Goal: Transaction & Acquisition: Purchase product/service

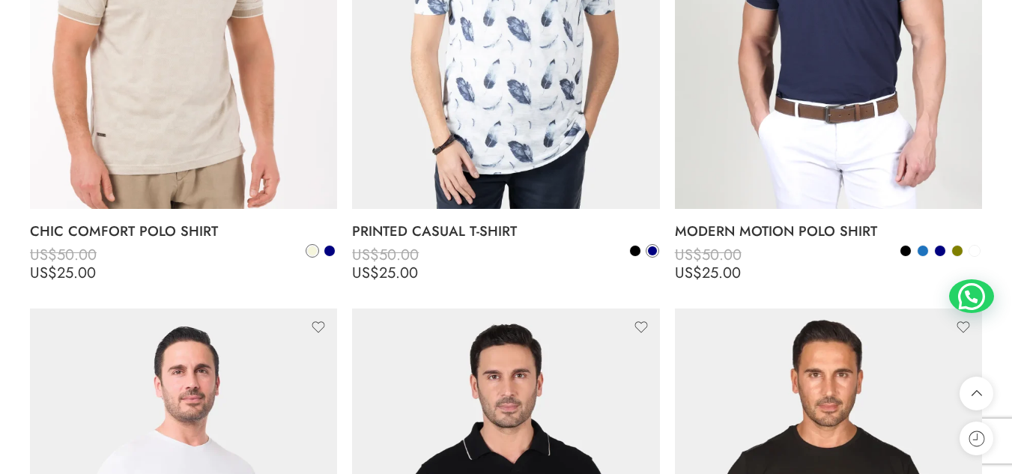
scroll to position [4582, 0]
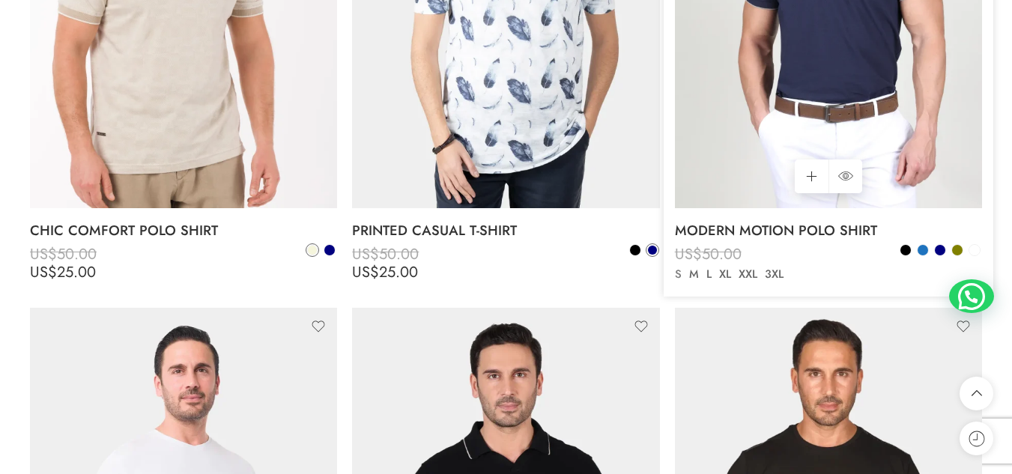
click at [676, 269] on link "S" at bounding box center [678, 274] width 14 height 17
click at [679, 271] on link "S" at bounding box center [678, 274] width 14 height 17
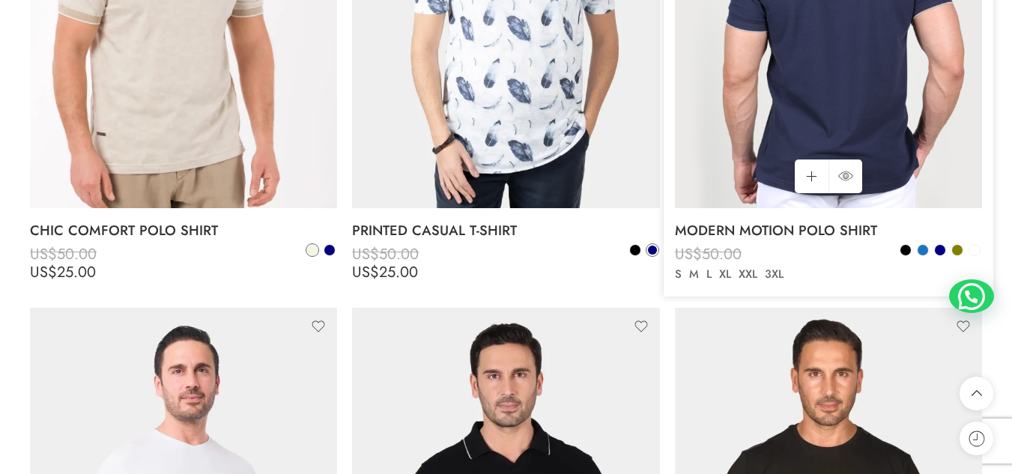
click at [746, 117] on img at bounding box center [828, 3] width 307 height 410
click at [761, 100] on img at bounding box center [828, 3] width 307 height 410
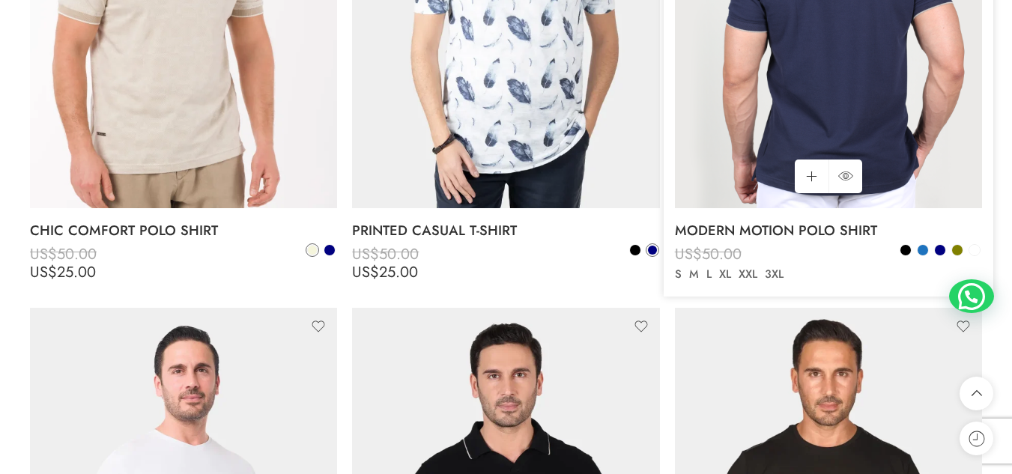
click at [761, 100] on img at bounding box center [828, 3] width 307 height 410
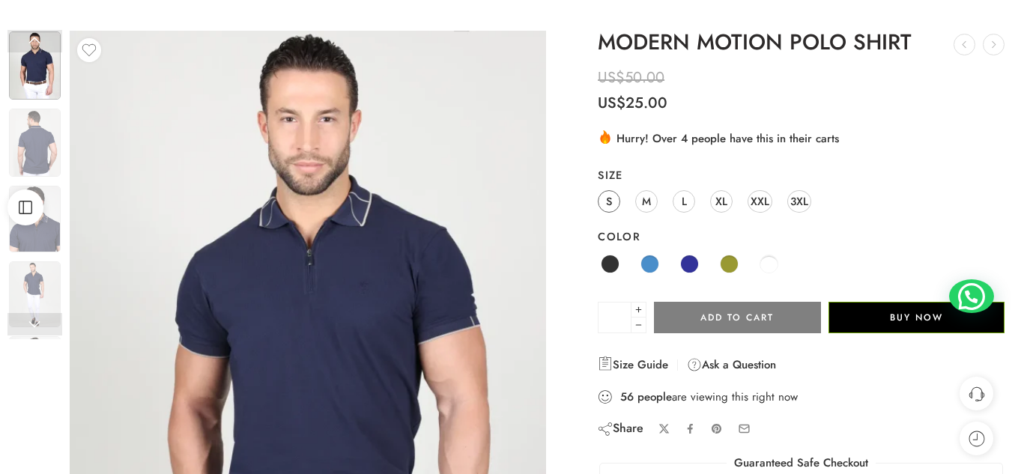
click at [612, 198] on span "S" at bounding box center [609, 201] width 6 height 20
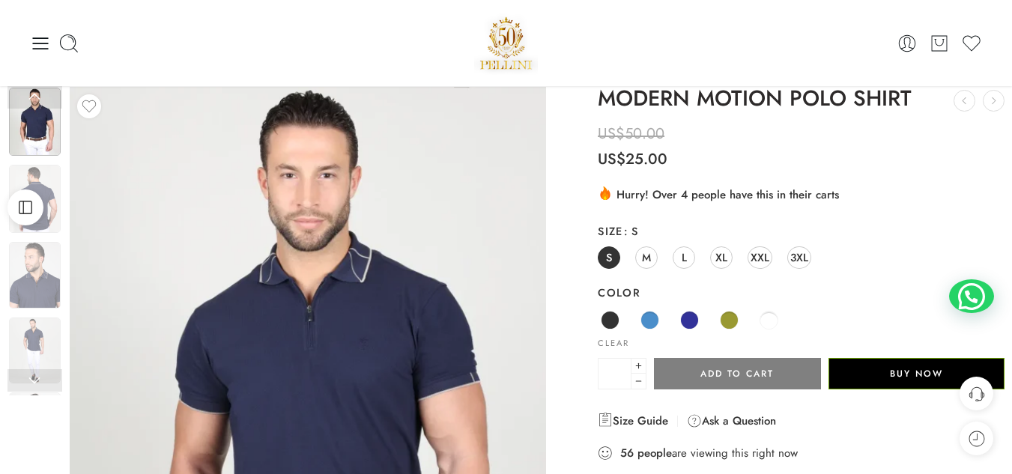
scroll to position [20, 0]
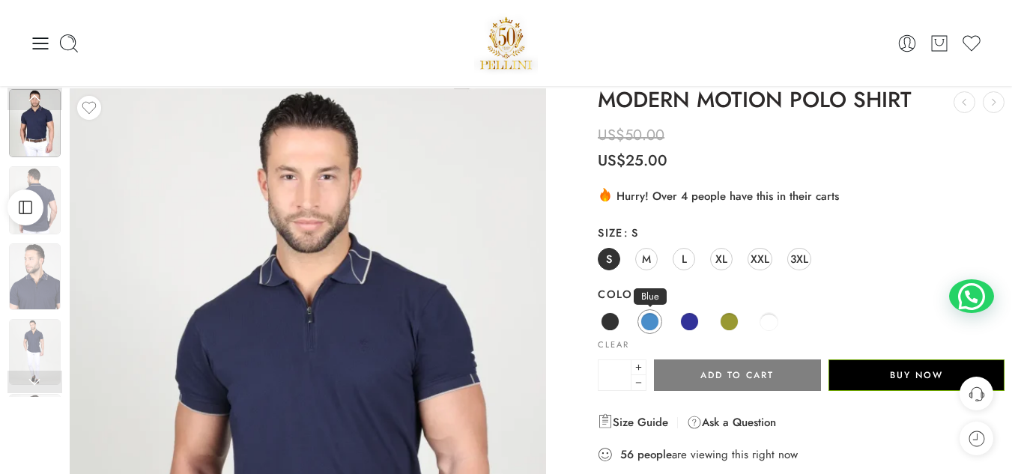
click at [645, 332] on link "Blue" at bounding box center [650, 321] width 25 height 25
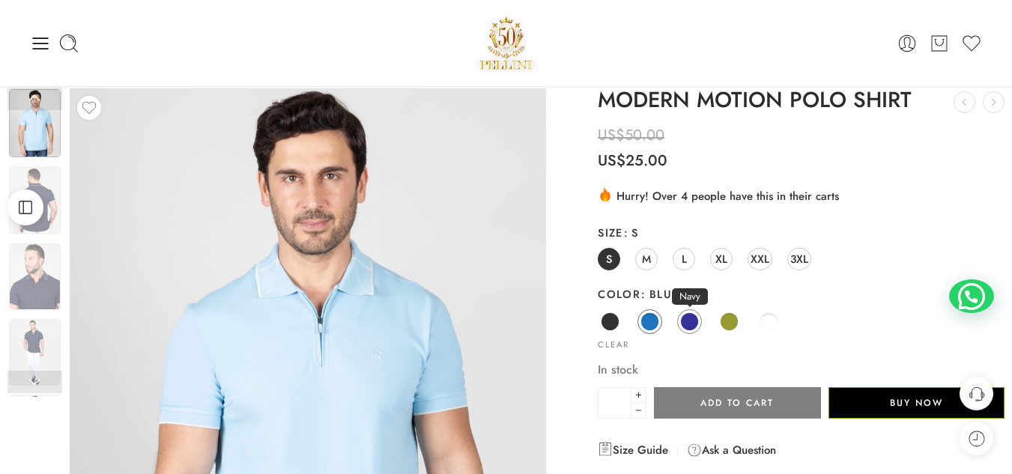
click at [687, 328] on span at bounding box center [689, 321] width 19 height 19
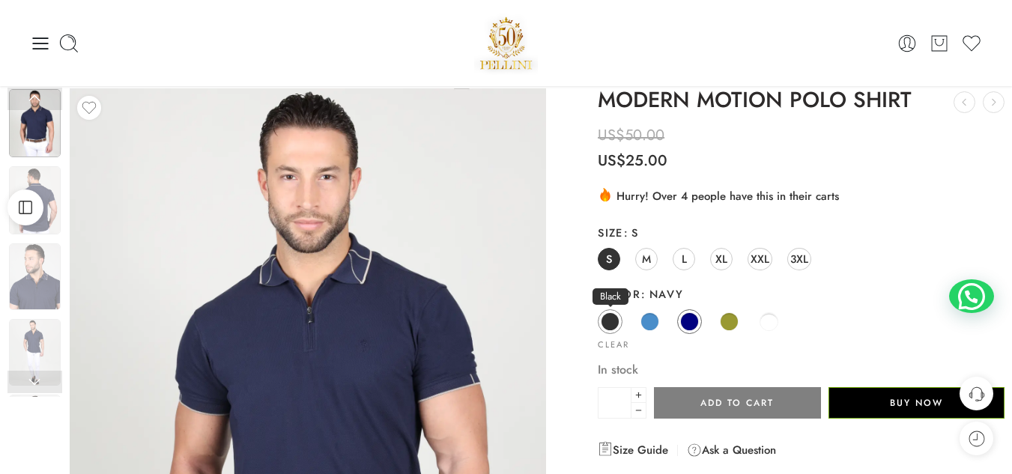
click at [611, 331] on link "Black" at bounding box center [610, 321] width 25 height 25
